Goal: Task Accomplishment & Management: Use online tool/utility

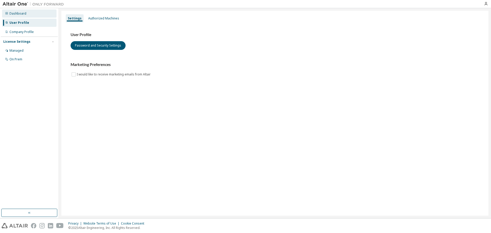
click at [26, 16] on div "Dashboard" at bounding box center [29, 13] width 54 height 8
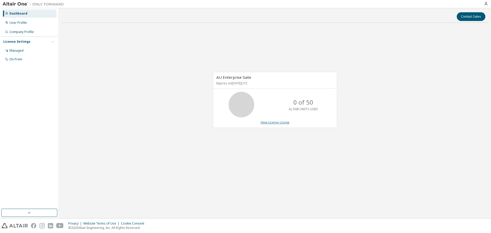
click at [276, 122] on link "View License Usage" at bounding box center [275, 122] width 29 height 4
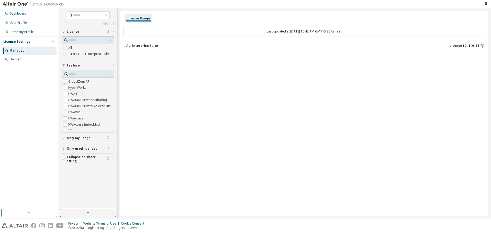
click at [77, 55] on label "149113 - AU Enterprise Suite" at bounding box center [89, 54] width 42 height 6
click at [126, 46] on div "AU Enterprise Suite" at bounding box center [142, 46] width 32 height 4
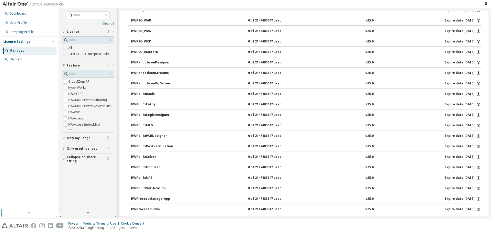
scroll to position [2455, 0]
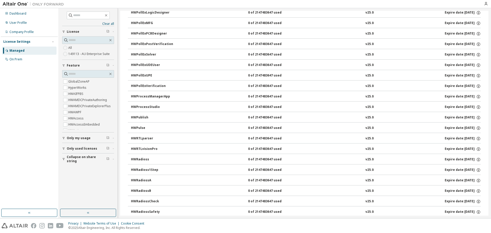
click at [71, 48] on label "All" at bounding box center [70, 48] width 5 height 6
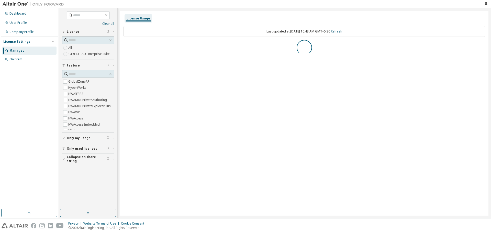
scroll to position [0, 0]
click at [72, 87] on label "HyperWorks" at bounding box center [77, 88] width 19 height 6
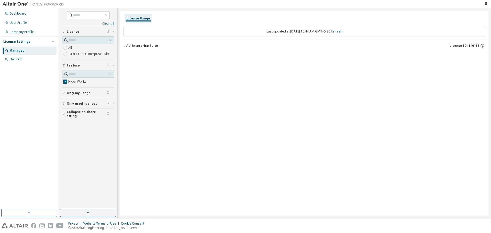
click at [125, 47] on icon "button" at bounding box center [124, 45] width 3 height 3
